Goal: Task Accomplishment & Management: Use online tool/utility

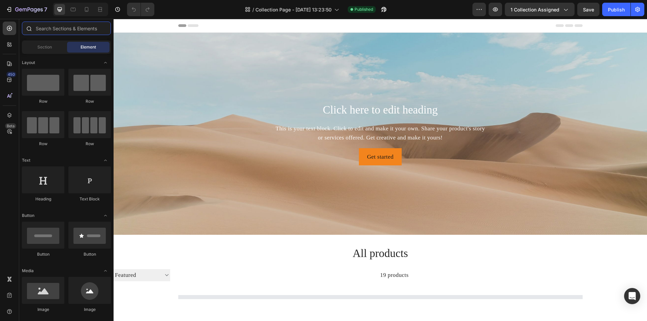
click at [48, 28] on input "text" at bounding box center [66, 28] width 89 height 13
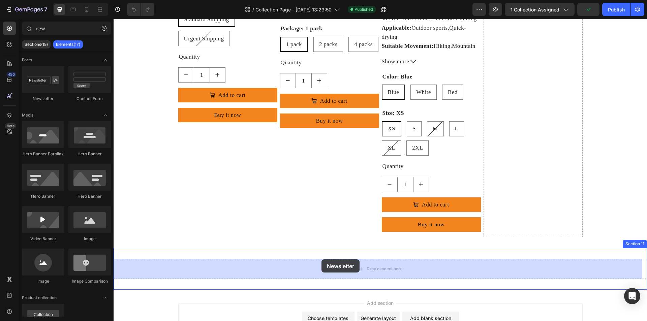
scroll to position [1817, 0]
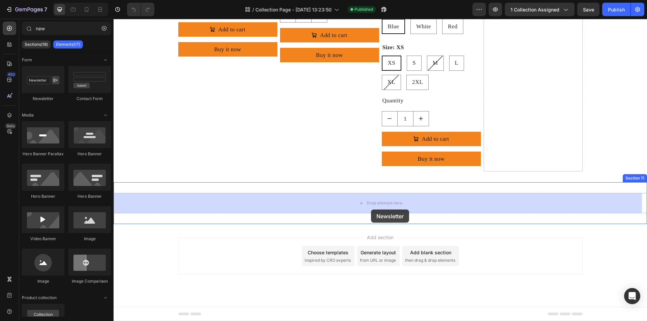
drag, startPoint x: 163, startPoint y: 88, endPoint x: 371, endPoint y: 210, distance: 240.9
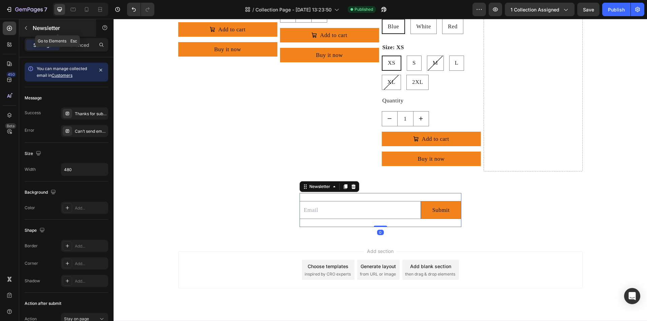
click at [28, 28] on icon "button" at bounding box center [25, 27] width 5 height 5
click at [0, 0] on input "new" at bounding box center [0, 0] width 0 height 0
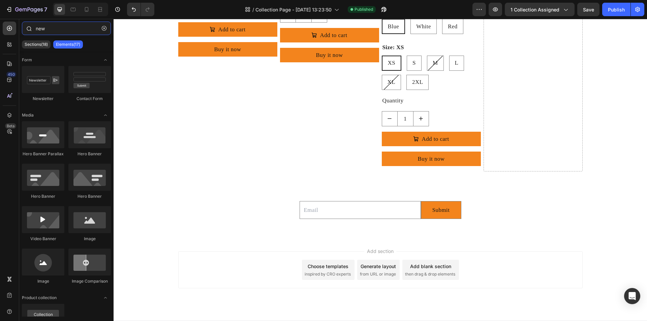
click at [65, 27] on input "new" at bounding box center [66, 28] width 89 height 13
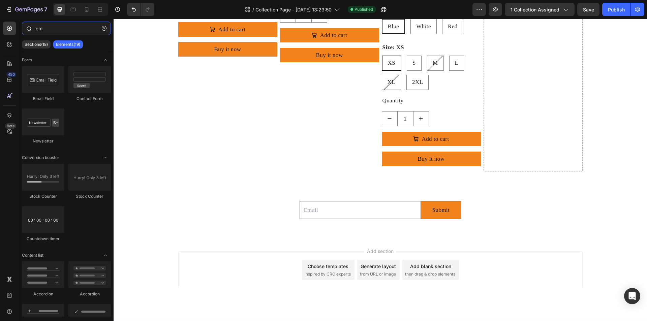
type input "e"
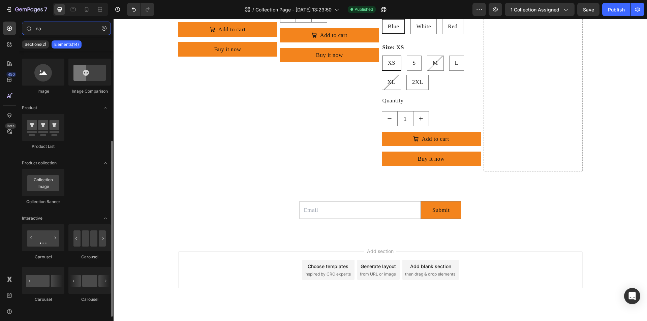
scroll to position [0, 0]
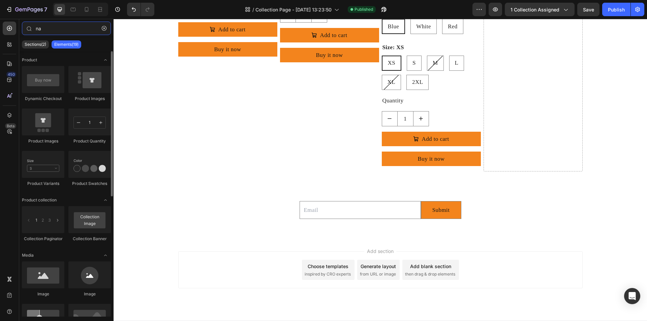
type input "n"
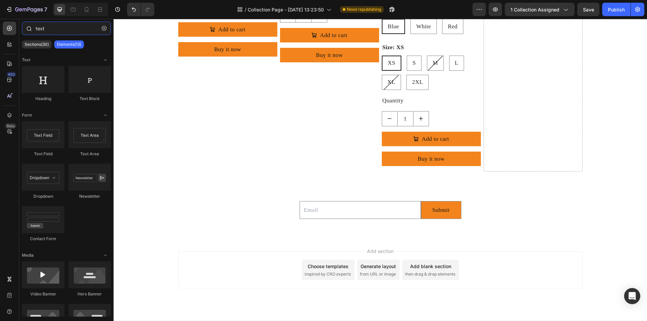
click at [57, 27] on input "text" at bounding box center [66, 28] width 89 height 13
click at [51, 31] on input "text" at bounding box center [66, 28] width 89 height 13
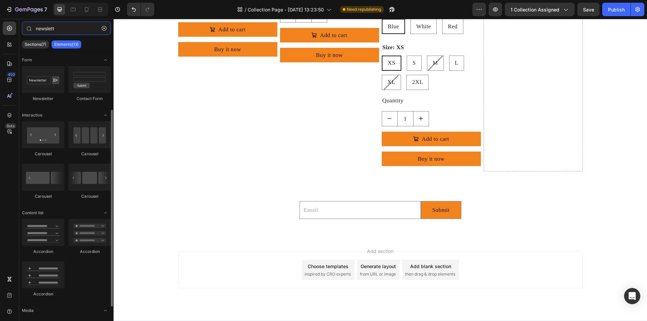
scroll to position [92, 0]
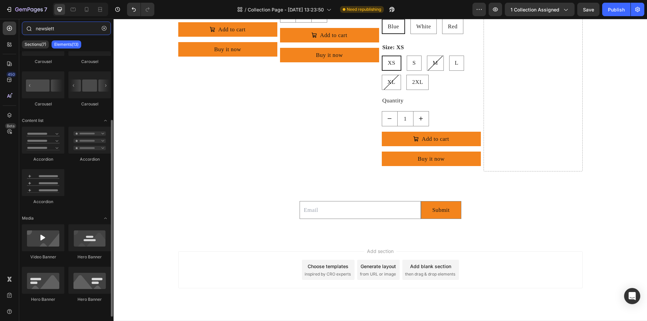
click at [58, 28] on input "newslett" at bounding box center [66, 28] width 89 height 13
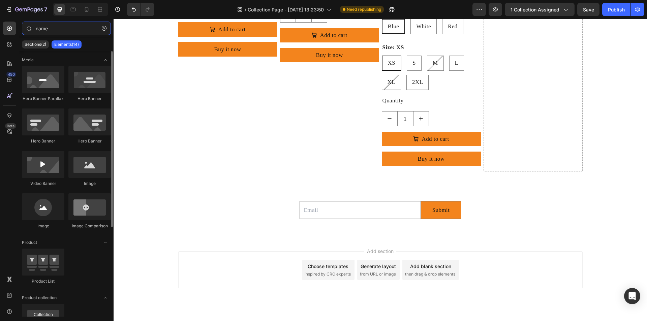
scroll to position [135, 0]
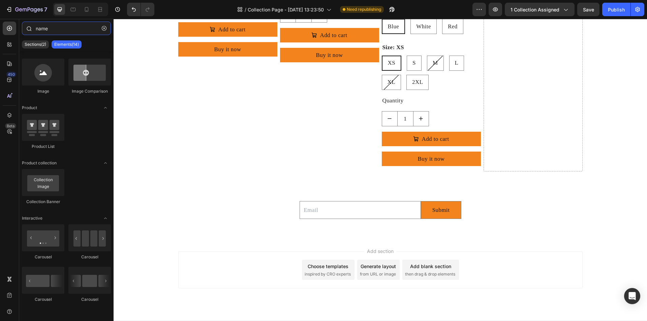
click at [64, 32] on input "name" at bounding box center [66, 28] width 89 height 13
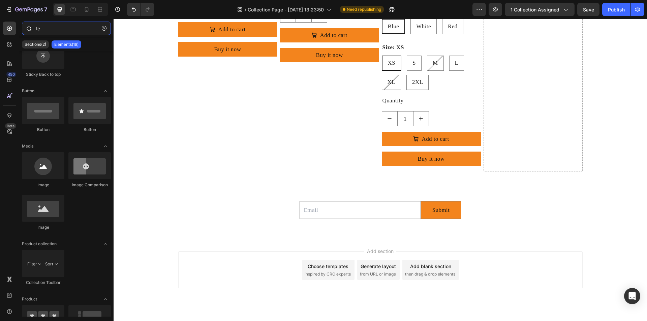
scroll to position [0, 0]
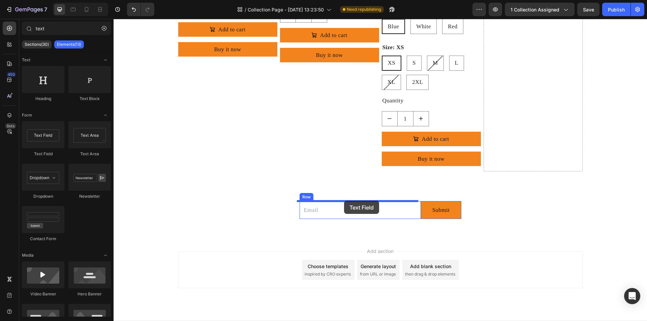
drag, startPoint x: 161, startPoint y: 157, endPoint x: 344, endPoint y: 201, distance: 188.1
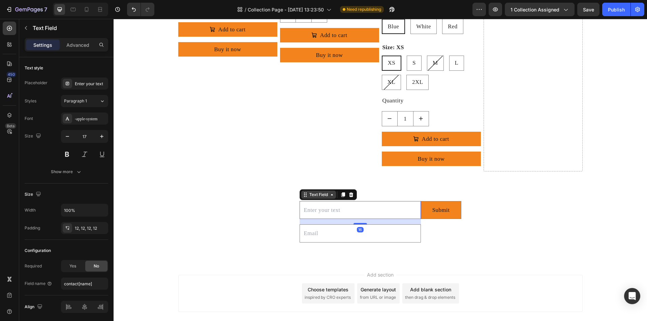
click at [303, 196] on icon at bounding box center [304, 194] width 5 height 5
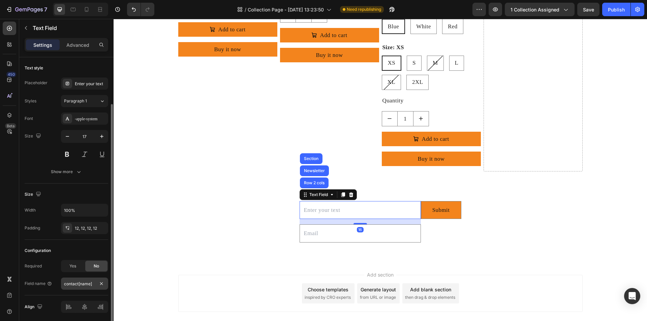
scroll to position [24, 0]
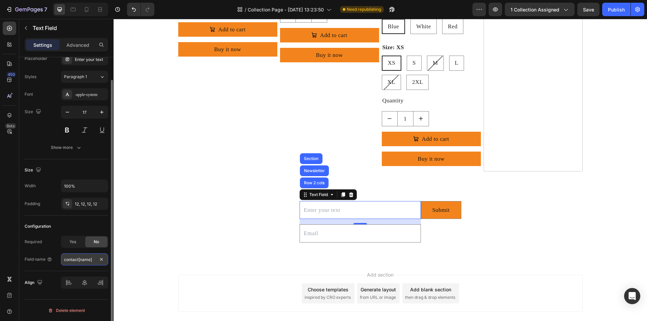
click at [76, 257] on input "contact[name]" at bounding box center [84, 259] width 47 height 12
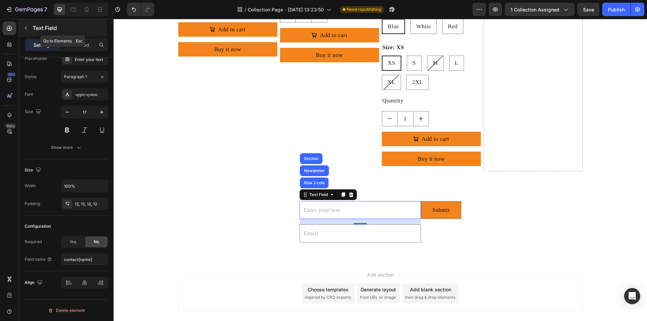
click at [27, 27] on icon "button" at bounding box center [25, 27] width 5 height 5
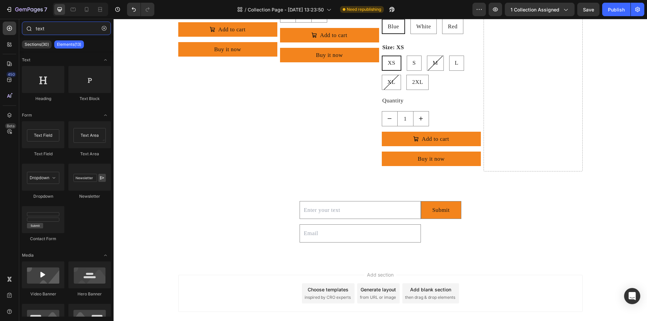
click at [65, 27] on input "text" at bounding box center [66, 28] width 89 height 13
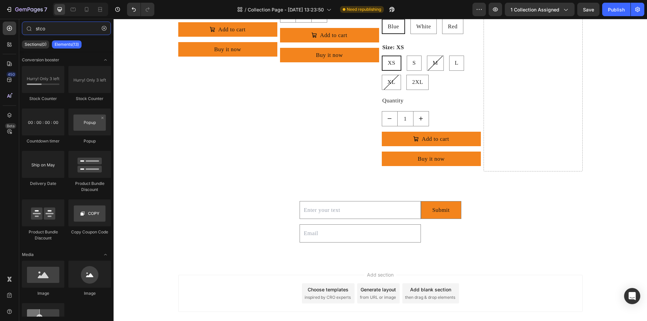
type input "stco"
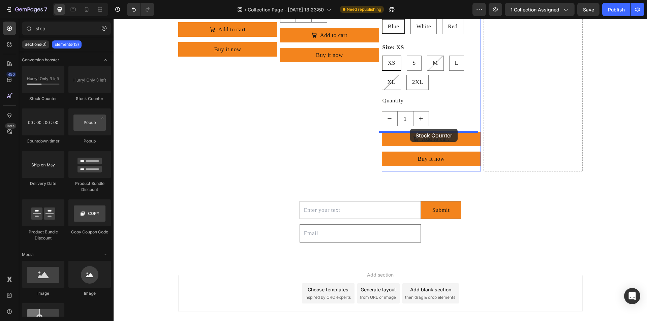
drag, startPoint x: 303, startPoint y: 121, endPoint x: 118, endPoint y: 245, distance: 222.9
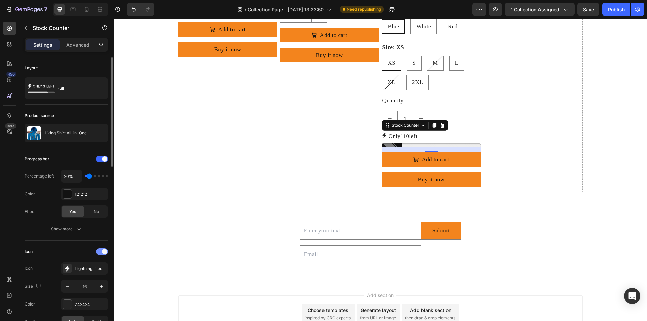
scroll to position [101, 0]
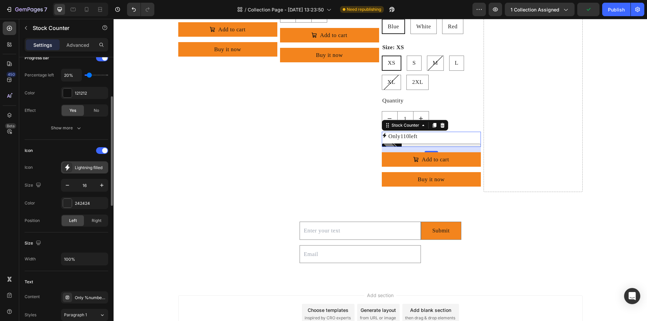
click at [80, 168] on div "Lightning filled" at bounding box center [91, 168] width 32 height 6
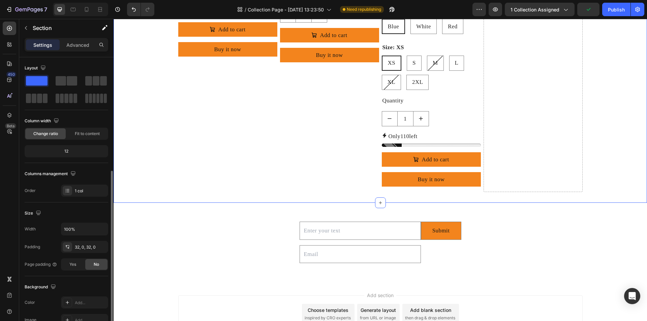
scroll to position [67, 0]
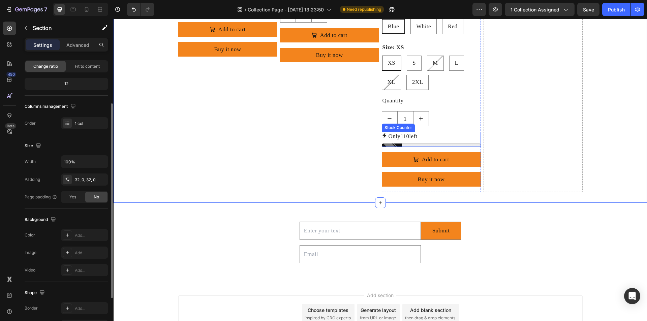
click at [388, 137] on p "Only 110 left" at bounding box center [402, 136] width 29 height 9
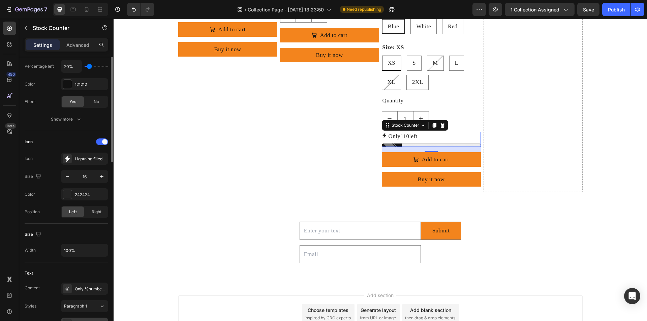
scroll to position [42, 0]
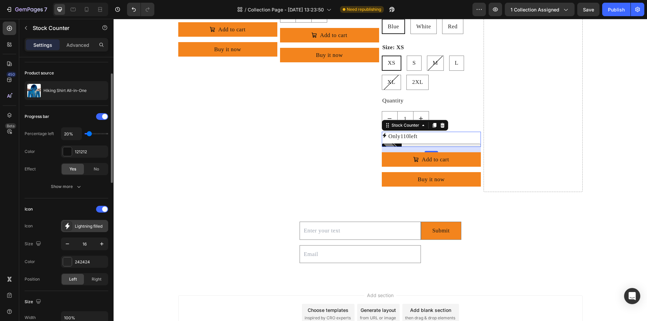
click at [79, 227] on div "Lightning filled" at bounding box center [91, 226] width 32 height 6
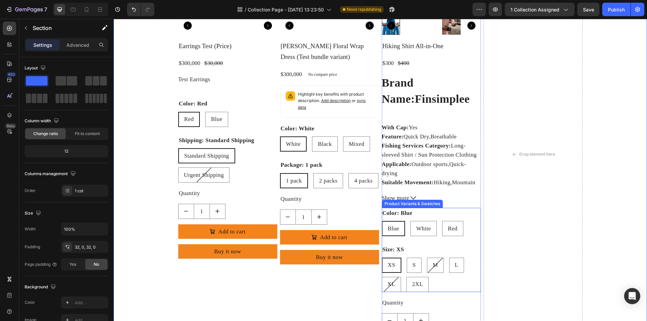
scroll to position [1750, 0]
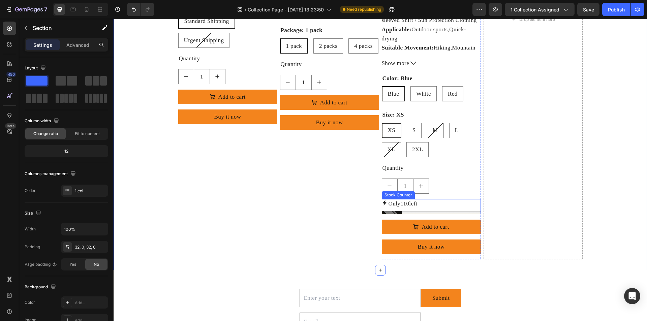
click at [434, 201] on div "Only 110 left" at bounding box center [431, 203] width 99 height 9
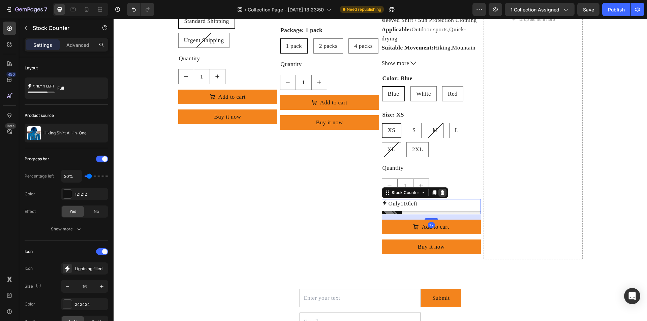
click at [440, 191] on icon at bounding box center [442, 192] width 5 height 5
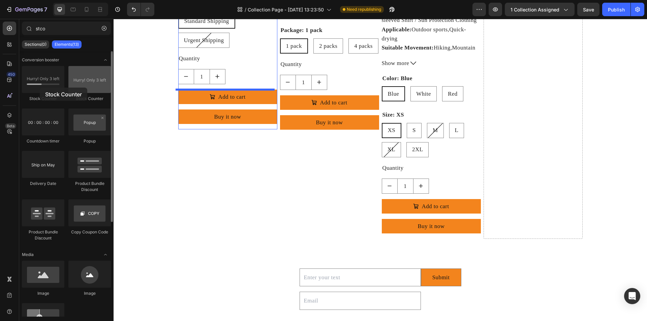
drag, startPoint x: 46, startPoint y: 78, endPoint x: 85, endPoint y: 84, distance: 38.9
click at [39, 88] on div at bounding box center [43, 79] width 42 height 27
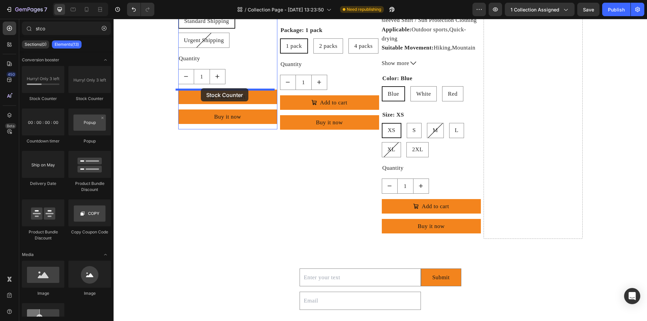
drag, startPoint x: 203, startPoint y: 102, endPoint x: 201, endPoint y: 88, distance: 14.4
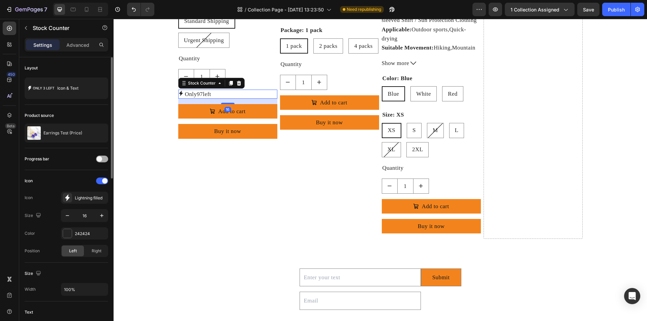
click at [105, 158] on div at bounding box center [102, 159] width 12 height 7
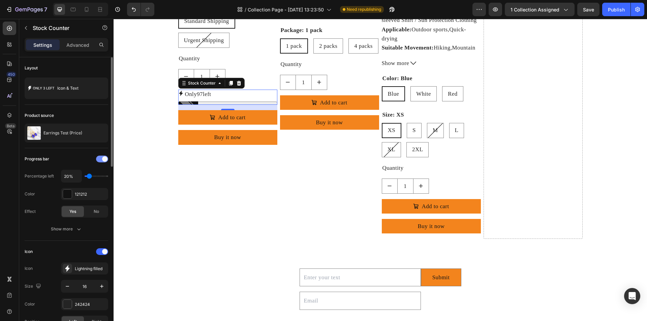
click at [100, 162] on div at bounding box center [102, 159] width 12 height 7
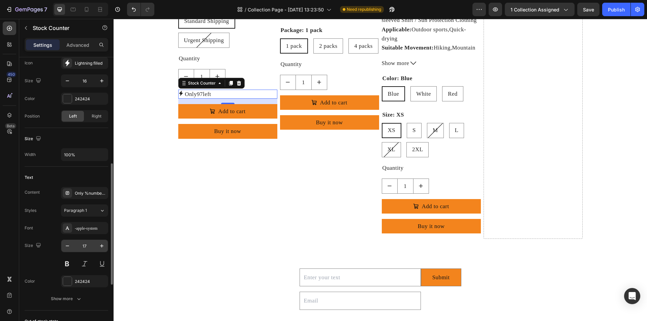
scroll to position [202, 0]
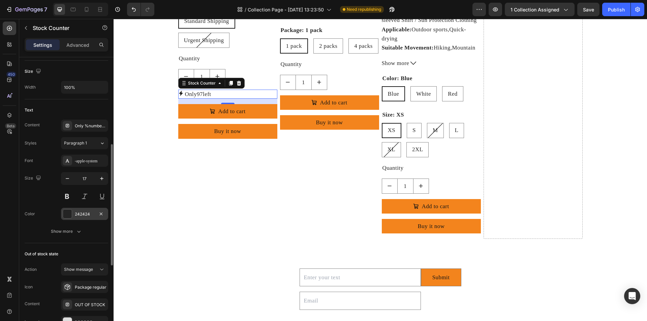
click at [69, 216] on div at bounding box center [67, 214] width 9 height 9
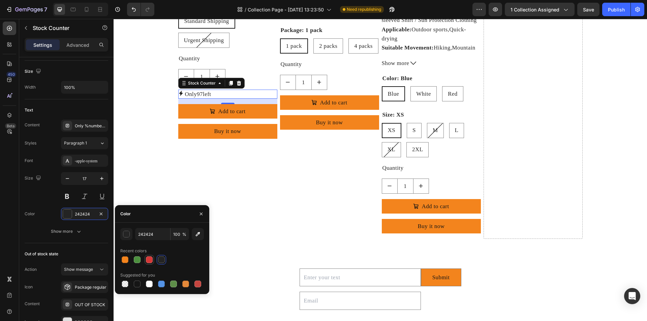
click at [146, 259] on div at bounding box center [149, 259] width 7 height 7
type input "D63837"
click at [208, 157] on div "Product Images Earrings Test (Price) Product Title $300,000 Product Price Produ…" at bounding box center [227, 9] width 99 height 459
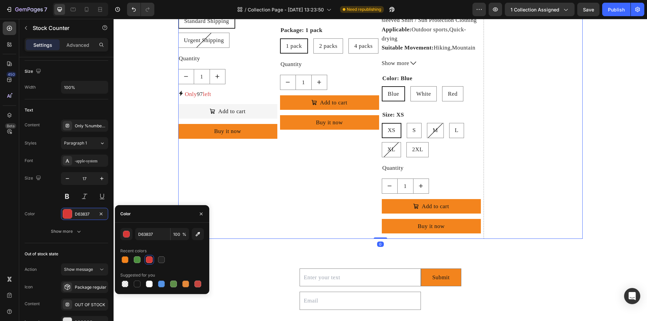
scroll to position [0, 0]
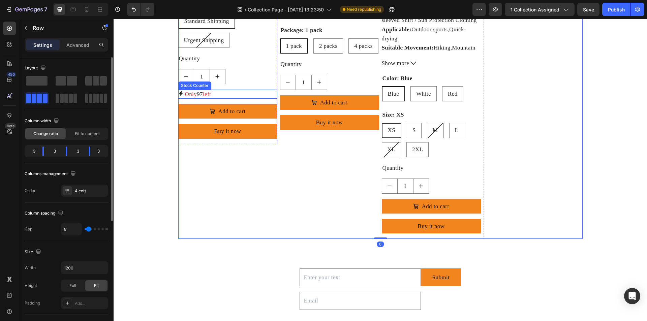
click at [185, 92] on p "Only 97 left" at bounding box center [198, 94] width 26 height 9
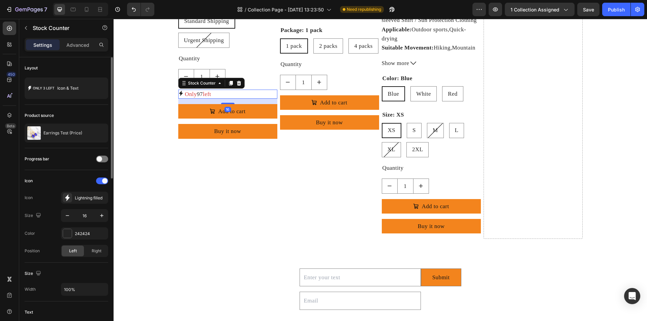
scroll to position [135, 0]
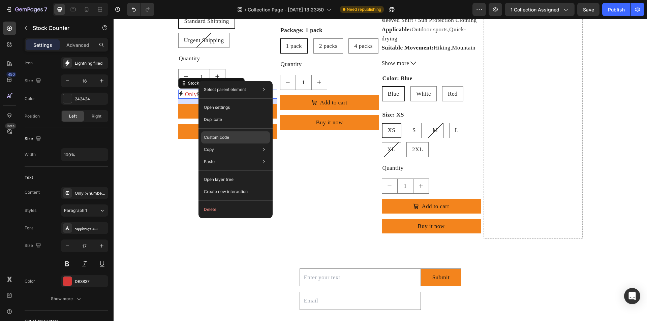
click at [234, 156] on div "Custom code" at bounding box center [235, 162] width 69 height 12
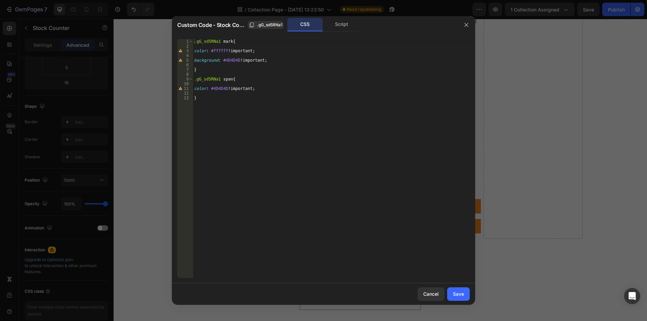
click at [217, 52] on div ".gG_sd5RNa1 mark { color : #ffffff !important ; background : #4D4D4D !important…" at bounding box center [331, 163] width 277 height 248
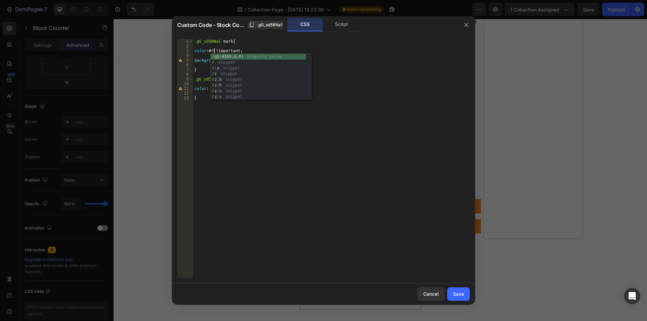
scroll to position [0, 2]
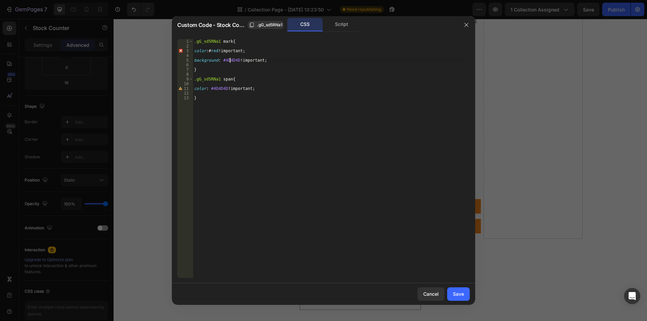
click at [230, 58] on div ".gG_sd5RNa1 mark { color : # red !important ; background : #4D4D4D !important ;…" at bounding box center [331, 163] width 277 height 248
click at [226, 60] on div ".gG_sd5RNa1 mark { color : #ffffff !important ; background : #4D4D4D !important…" at bounding box center [331, 163] width 277 height 248
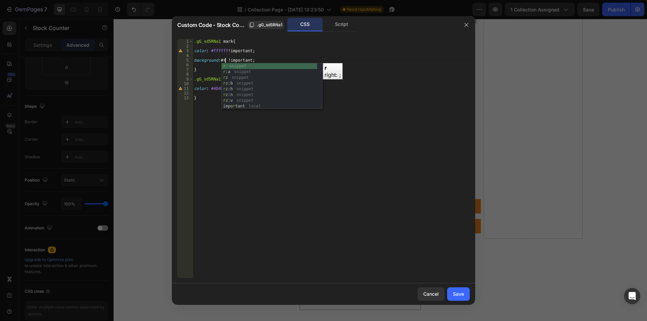
scroll to position [0, 3]
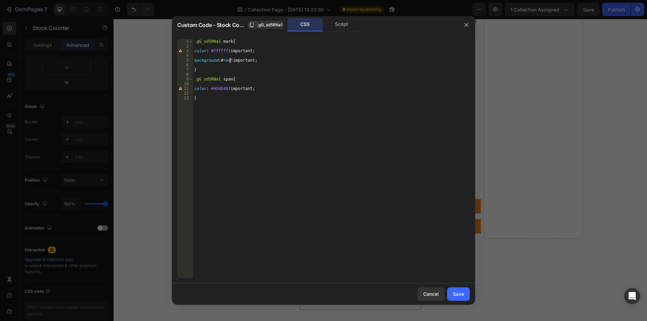
click at [218, 90] on div ".gG_sd5RNa1 mark { color : #ffffff !important ; background : # red !important ;…" at bounding box center [331, 163] width 277 height 248
type textarea "color: #red !important;"
click at [455, 292] on div "Save" at bounding box center [458, 293] width 11 height 7
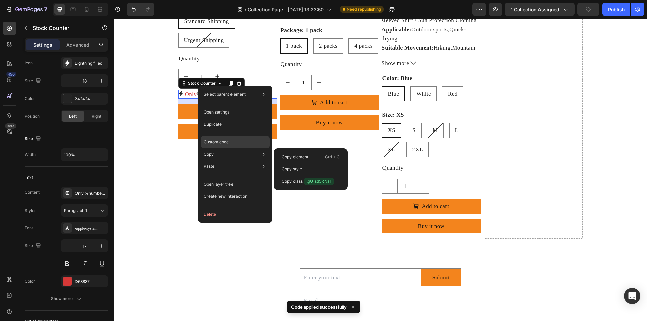
click at [230, 160] on div "Custom code" at bounding box center [235, 166] width 69 height 12
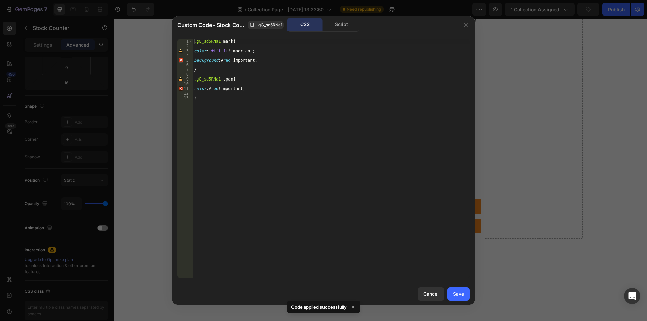
type textarea "color: #red !important;"
click at [214, 90] on div ".gG_sd5RNa1 mark { color : #ffffff !important ; background : # red !important ;…" at bounding box center [331, 163] width 277 height 248
click at [267, 91] on div ".gG_sd5RNa1 mark { color : #ffffff !important ; background : # red !important ;…" at bounding box center [331, 163] width 277 height 248
click at [222, 62] on div ".gG_sd5RNa1 mark { color : #ffffff !important ; background : # red !important ;…" at bounding box center [331, 163] width 277 height 248
click at [229, 59] on div ".gG_sd5RNa1 mark { color : #ffffff !important ; background : # red !important ;…" at bounding box center [331, 163] width 277 height 248
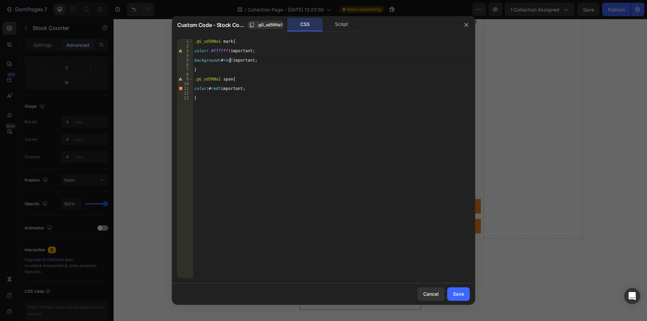
click at [229, 59] on div ".gG_sd5RNa1 mark { color : #ffffff !important ; background : # red !important ;…" at bounding box center [331, 163] width 277 height 248
click at [217, 52] on div ".gG_sd5RNa1 mark { color : #ffffff !important ; background : # red !important ;…" at bounding box center [331, 163] width 277 height 248
paste textarea "FF0000"
click at [213, 51] on div ".gG_sd5RNa1 mark { color : #FF0000 !important ; background : # red !important ;…" at bounding box center [331, 163] width 277 height 248
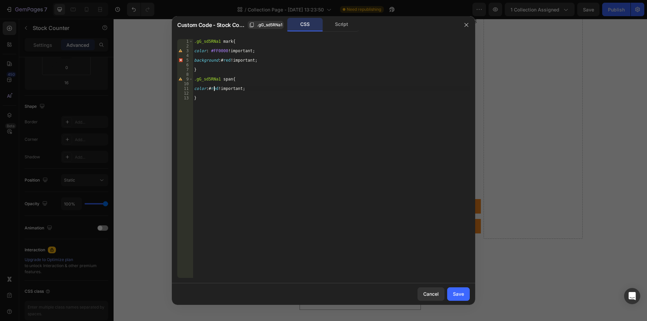
click at [213, 88] on div ".gG_sd5RNa1 mark { color : #FF0000 !important ; background : # red !important ;…" at bounding box center [331, 163] width 277 height 248
paste textarea "FF0000"
click at [258, 115] on div ".gG_sd5RNa1 mark { color : #FF0000 !important ; background : # red !important ;…" at bounding box center [331, 163] width 277 height 248
type textarea "}"
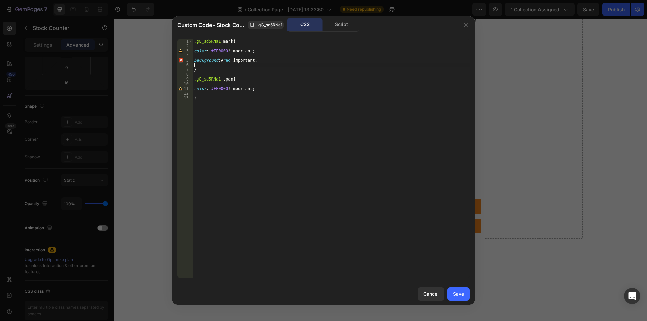
click at [238, 64] on div ".gG_sd5RNa1 mark { color : #FF0000 !important ; background : # red !important ;…" at bounding box center [331, 163] width 277 height 248
click at [221, 58] on div ".gG_sd5RNa1 mark { color : #FF0000 !important ; background : # red !important ;…" at bounding box center [331, 163] width 277 height 248
click at [227, 59] on div ".gG_sd5RNa1 mark { color : #FF0000 !important ; background : # red !important ;…" at bounding box center [331, 163] width 277 height 248
paste textarea "FF0000"
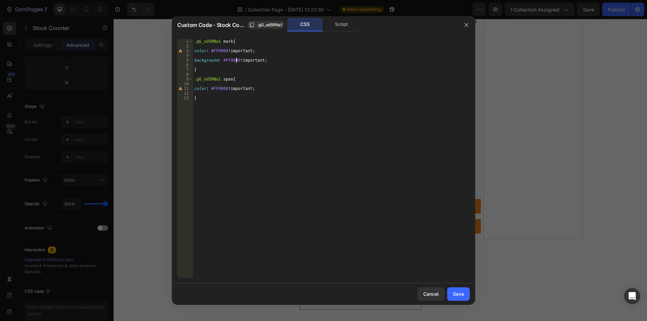
click at [218, 51] on div ".gG_sd5RNa1 mark { color : #FF0000 !important ; background : #FF0000 !important…" at bounding box center [331, 163] width 277 height 248
click at [223, 60] on div ".gG_sd5RNa1 mark { color : #ffffff !important ; background : # red !important ;…" at bounding box center [331, 163] width 277 height 248
paste textarea "FF0000"
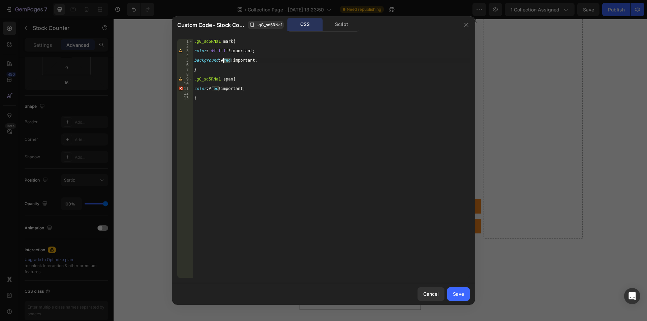
type textarea "background: #FF0000 !important;"
click at [215, 91] on div ".gG_sd5RNa1 mark { color : #ffffff !important ; background : #FF0000 !important…" at bounding box center [331, 163] width 277 height 248
click at [217, 86] on div ".gG_sd5RNa1 mark { color : #ffffff !important ; background : #FF0000 !important…" at bounding box center [331, 163] width 277 height 248
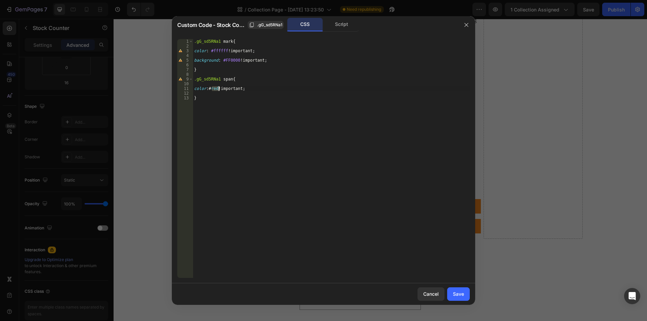
paste textarea "FF0000"
click at [320, 161] on div ".gG_sd5RNa1 mark { color : #ffffff !important ; background : #FF0000 !important…" at bounding box center [331, 163] width 277 height 248
type textarea "}"
drag, startPoint x: 462, startPoint y: 294, endPoint x: 146, endPoint y: 226, distance: 322.9
click at [462, 294] on div "Save" at bounding box center [458, 293] width 11 height 7
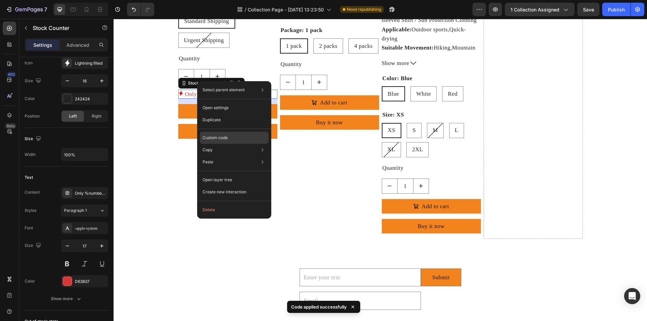
click at [235, 156] on div "Custom code" at bounding box center [234, 162] width 69 height 12
